Goal: Navigation & Orientation: Find specific page/section

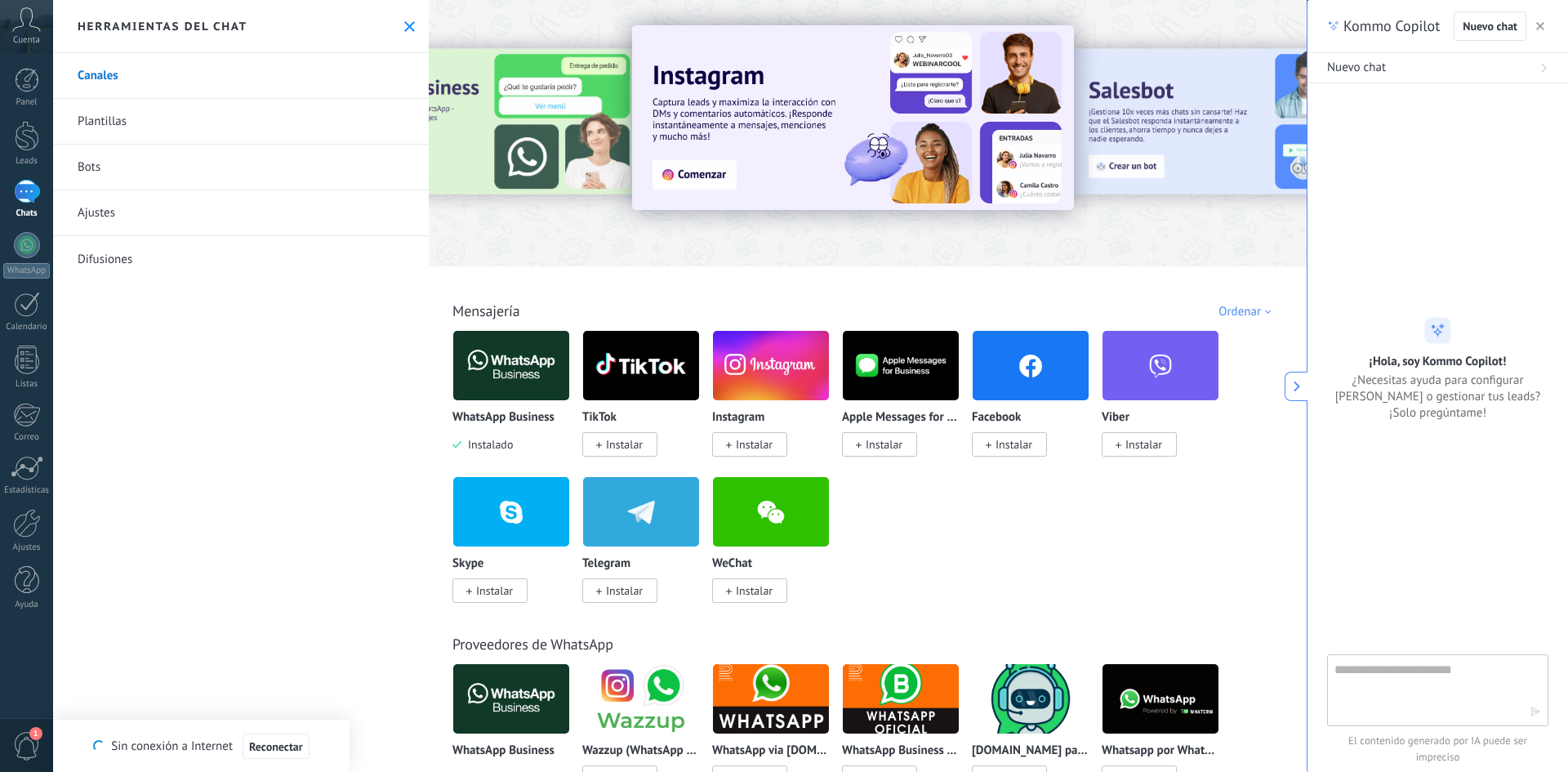
click at [404, 28] on icon at bounding box center [409, 26] width 10 height 10
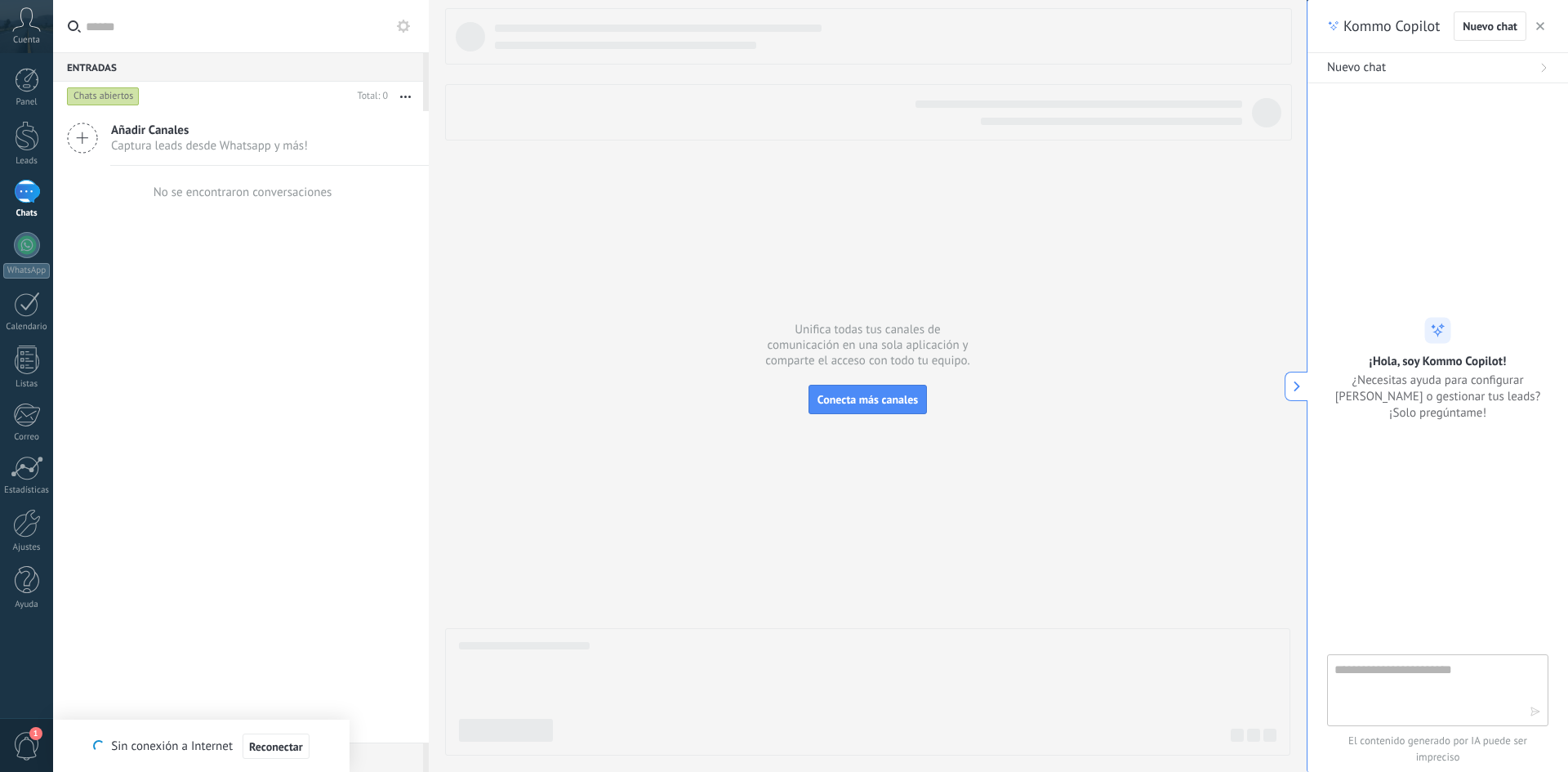
click at [1540, 25] on icon "button" at bounding box center [1540, 26] width 9 height 9
